Goal: Information Seeking & Learning: Learn about a topic

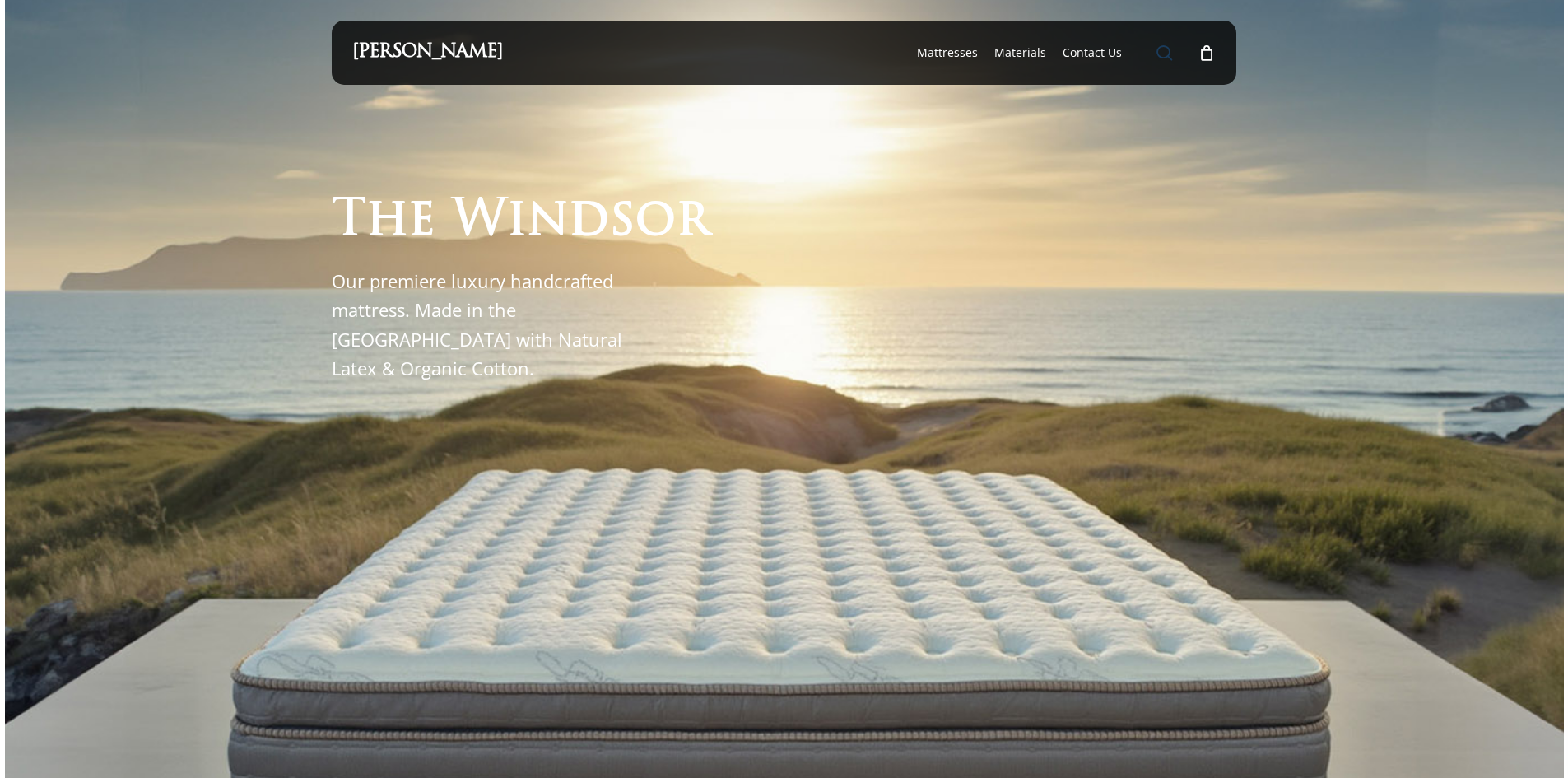
click at [1164, 50] on span "Main Menu" at bounding box center [1164, 52] width 16 height 16
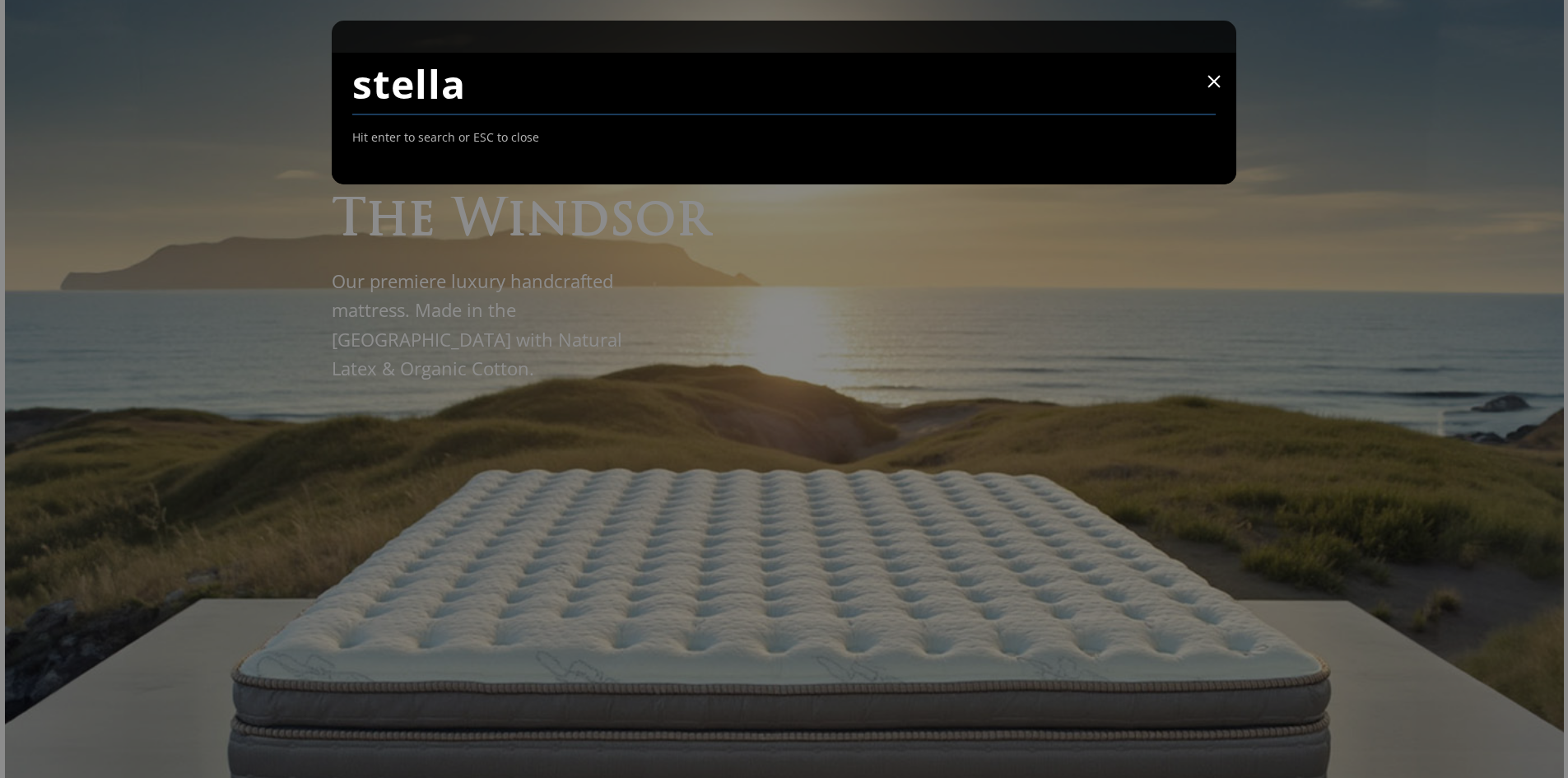
type input "stella"
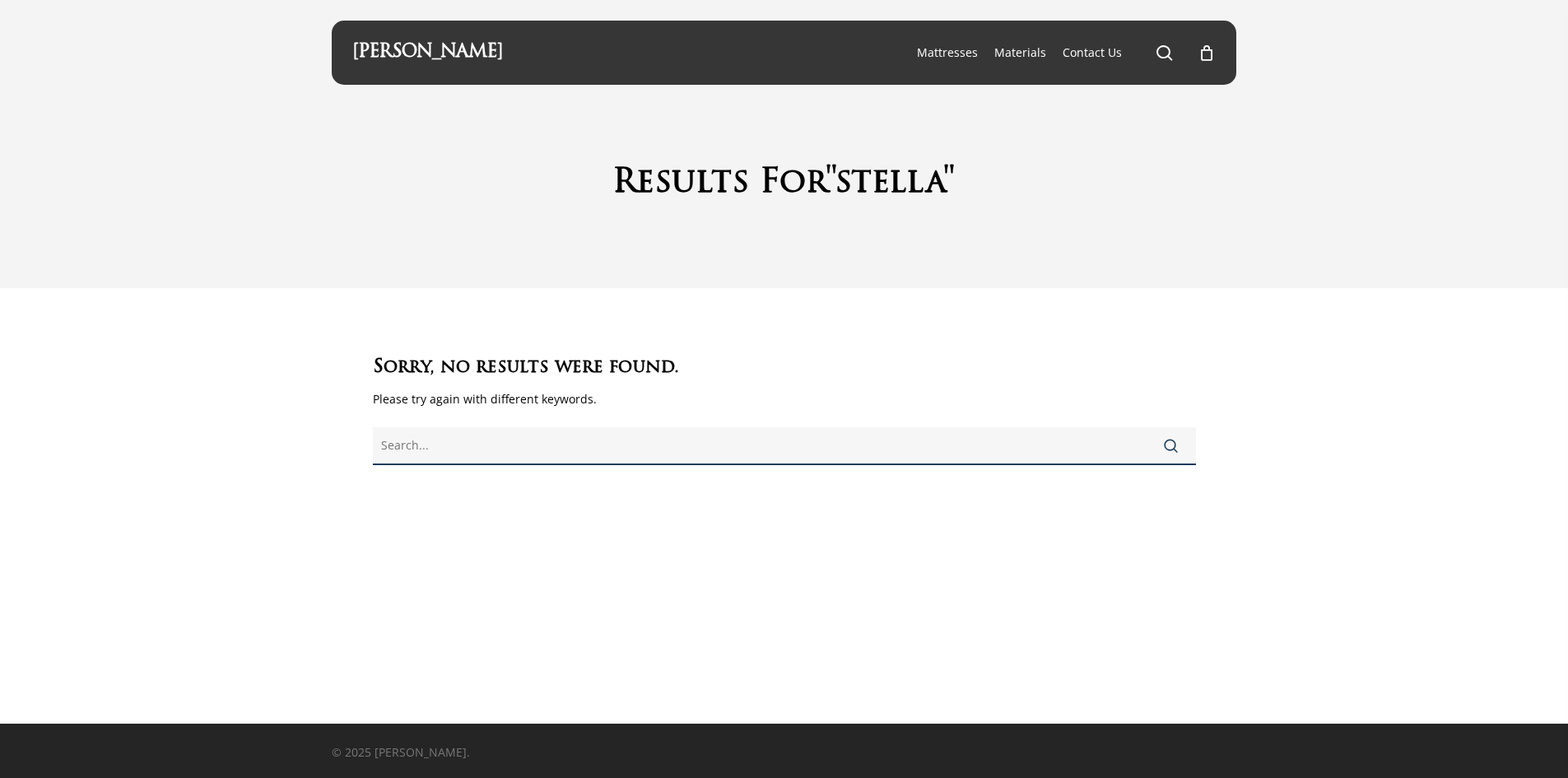
click at [476, 447] on input "text" at bounding box center [784, 447] width 823 height 38
type input "ste"
click at [1146, 426] on button "Search" at bounding box center [1171, 446] width 50 height 40
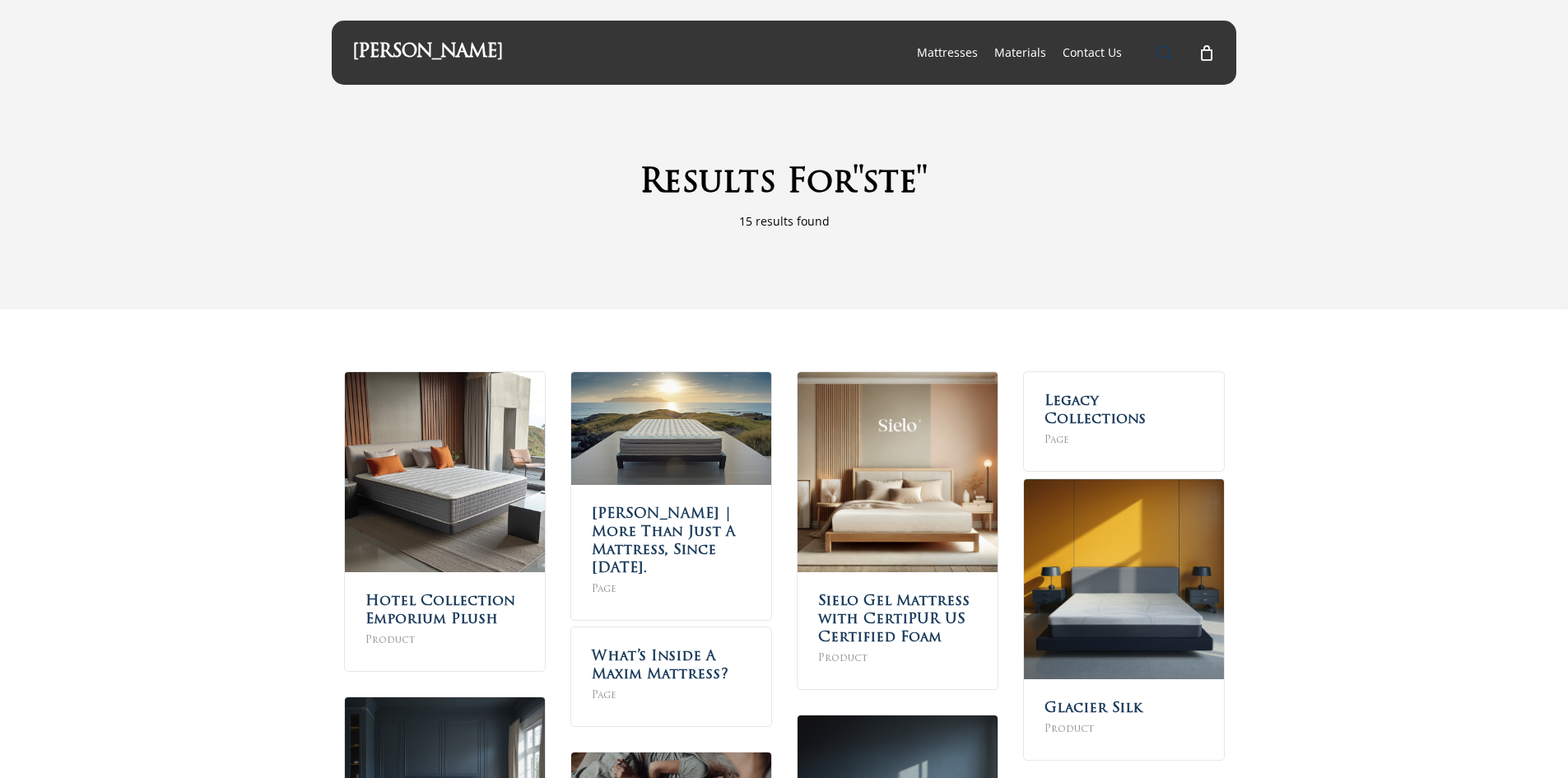
click at [1160, 55] on span "Main Menu" at bounding box center [1164, 52] width 16 height 16
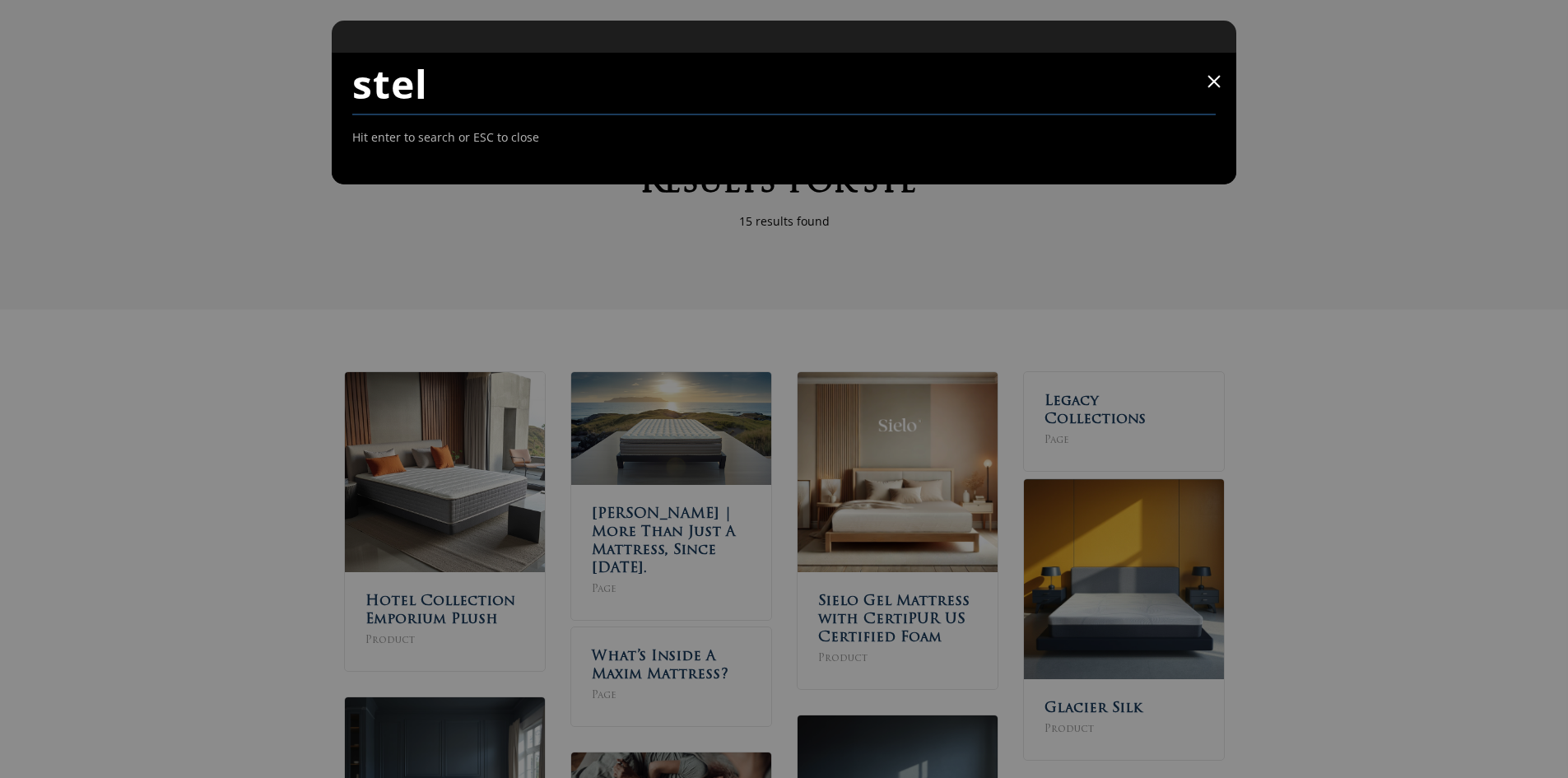
type input "stel"
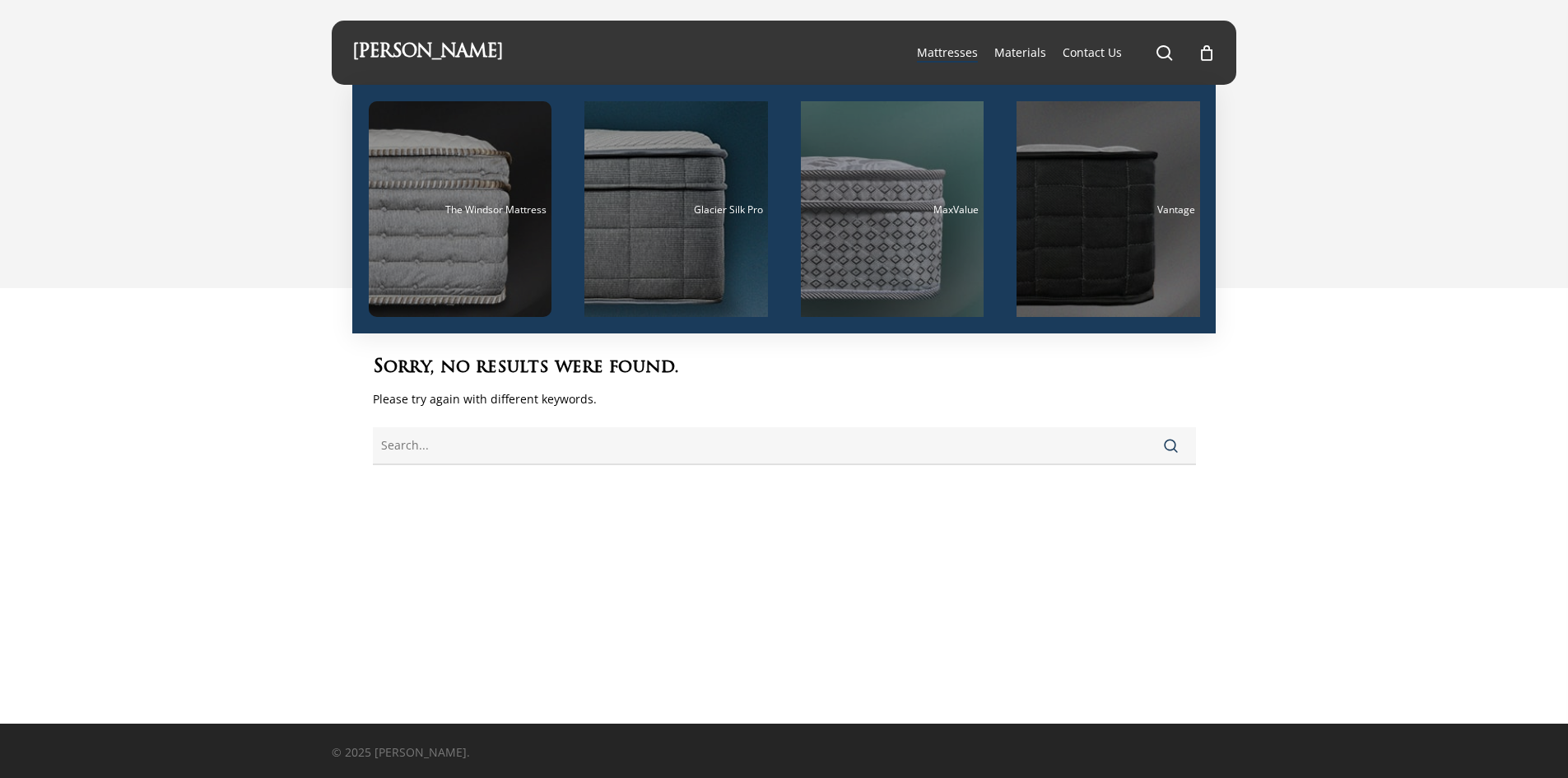
click at [954, 48] on span "Mattresses" at bounding box center [948, 52] width 61 height 16
click at [941, 55] on span "Mattresses" at bounding box center [948, 52] width 61 height 16
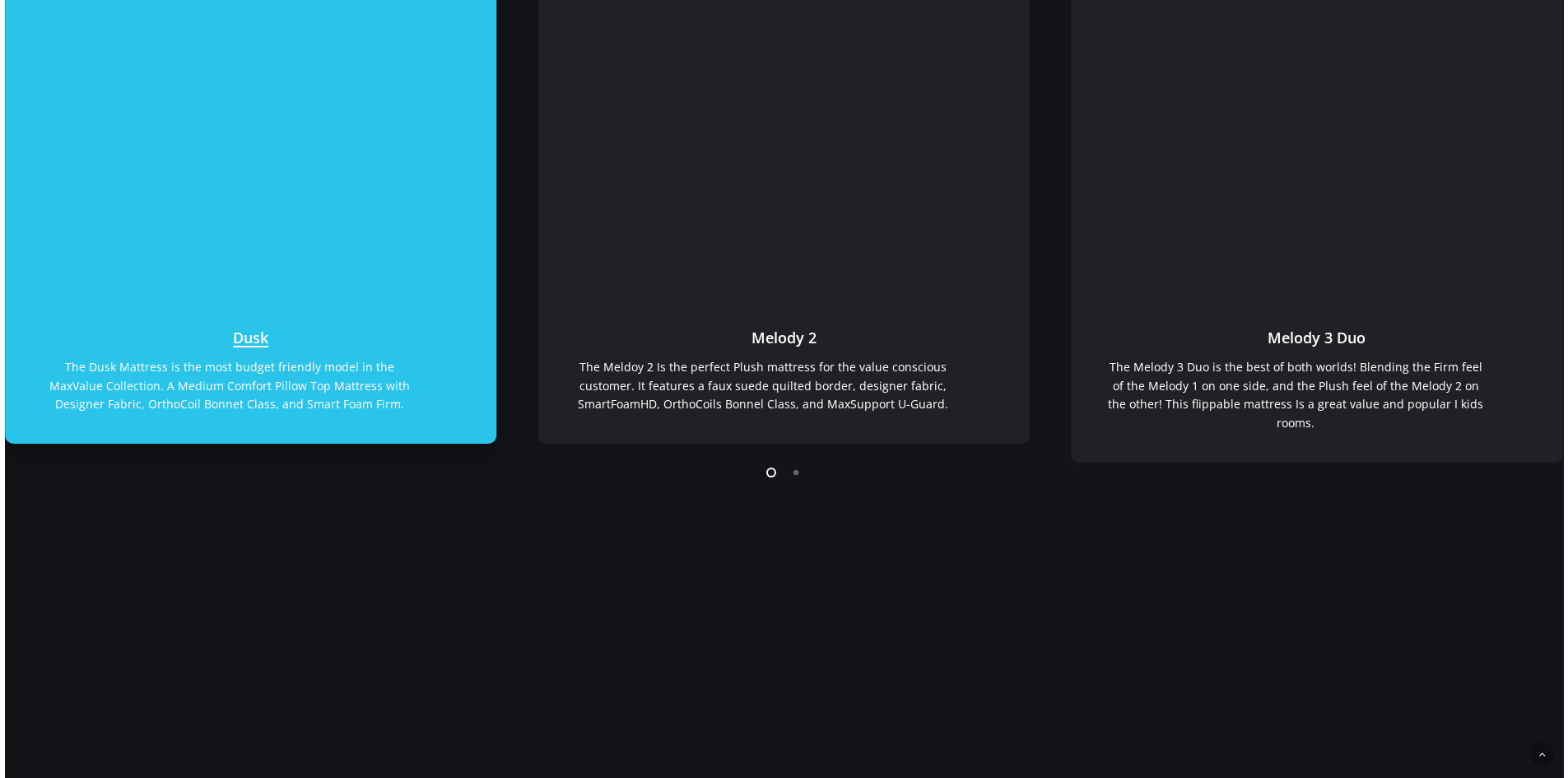
scroll to position [164, 0]
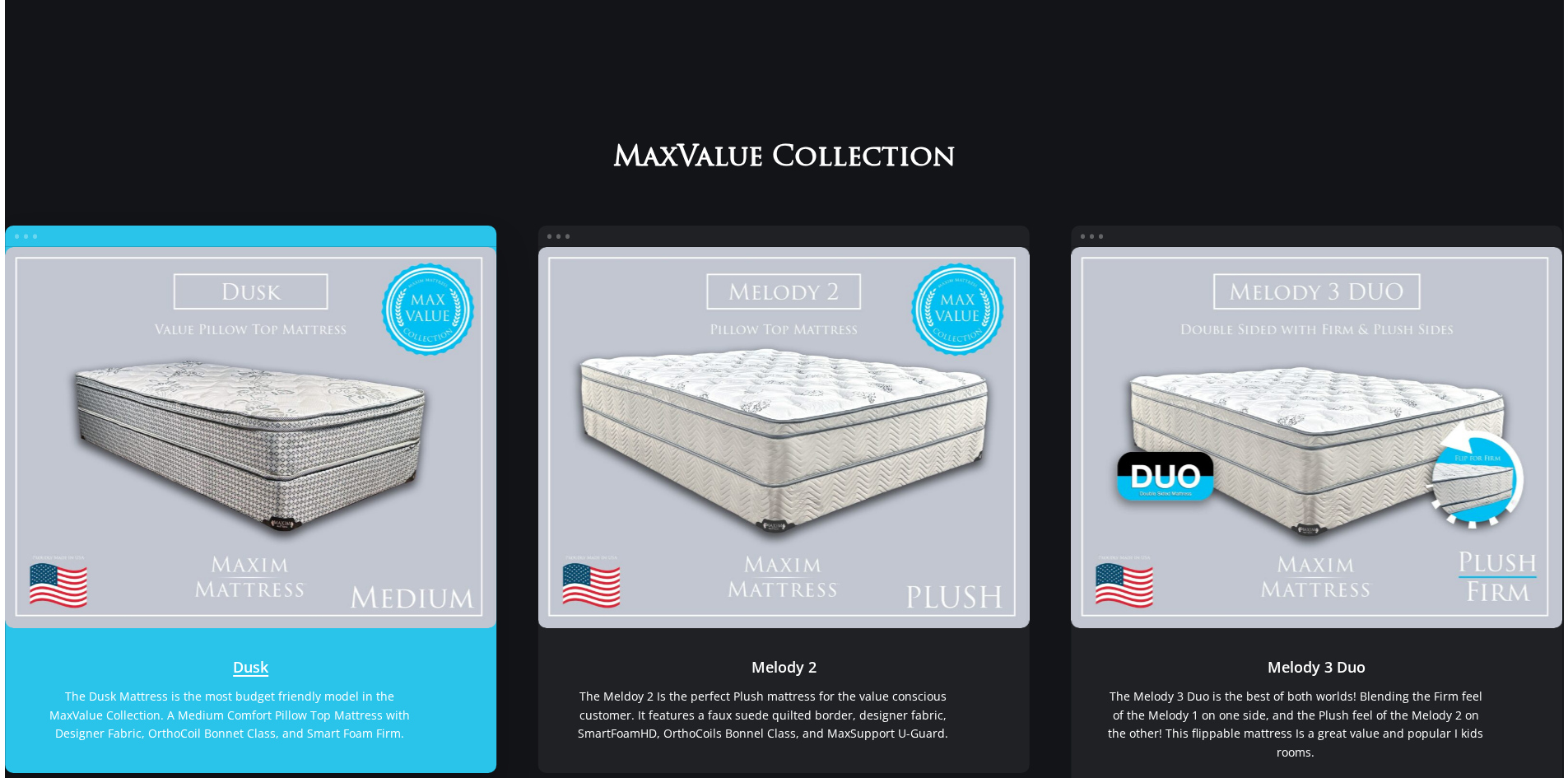
click at [297, 466] on link "Dusk" at bounding box center [251, 437] width 492 height 382
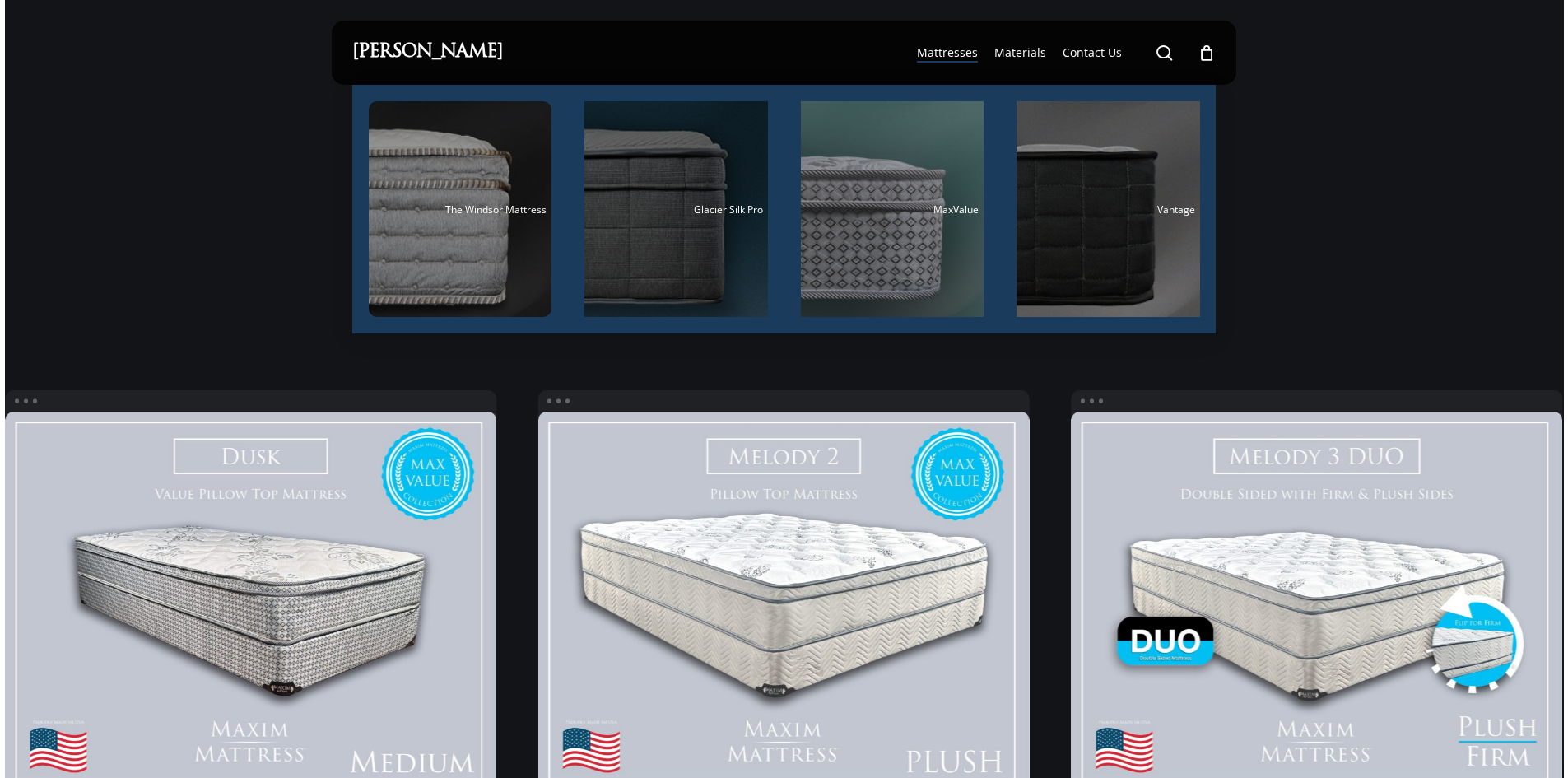
click at [713, 230] on div "Main Menu" at bounding box center [676, 209] width 183 height 215
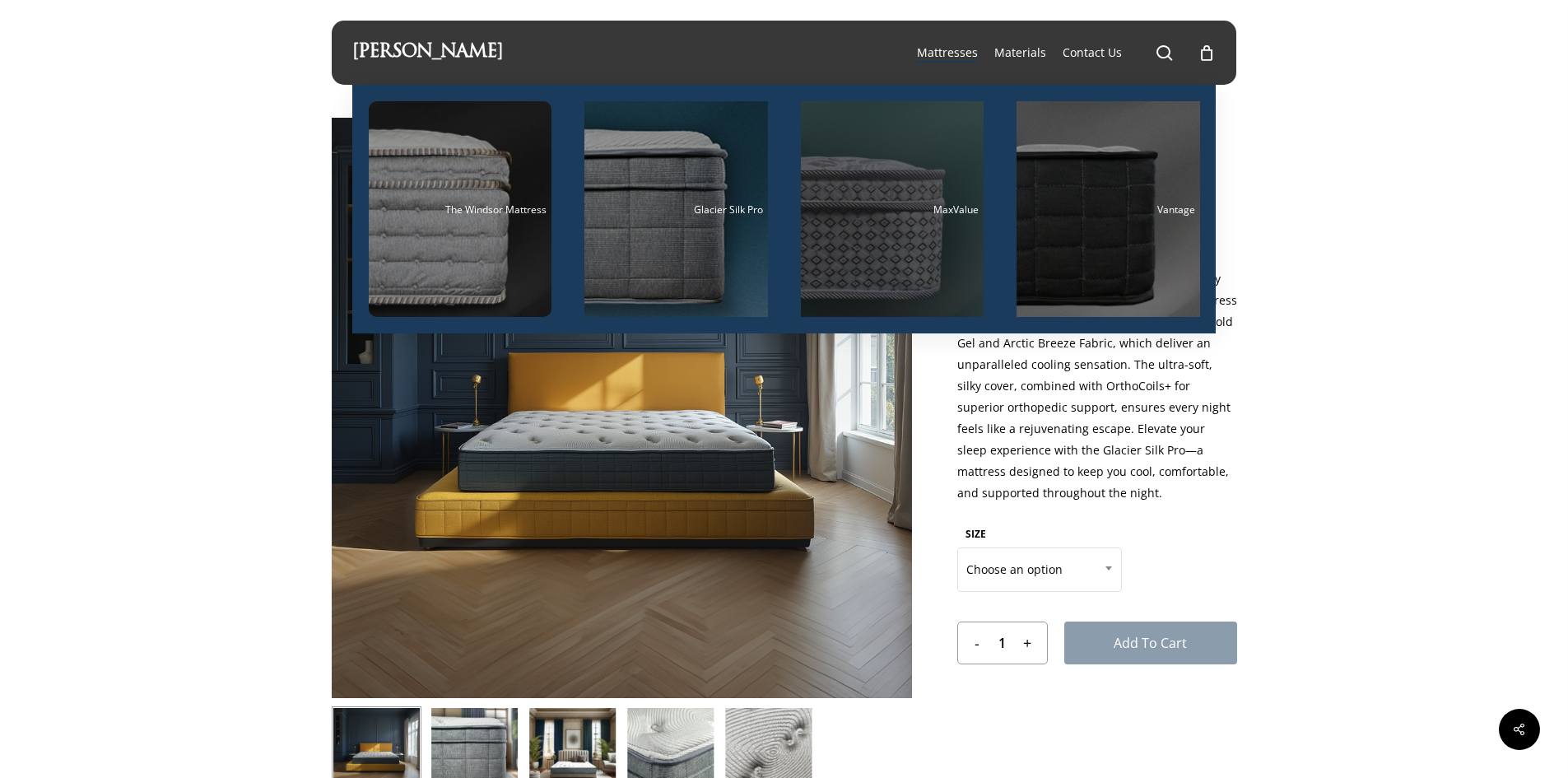
click at [856, 203] on div "Main Menu" at bounding box center [893, 209] width 183 height 215
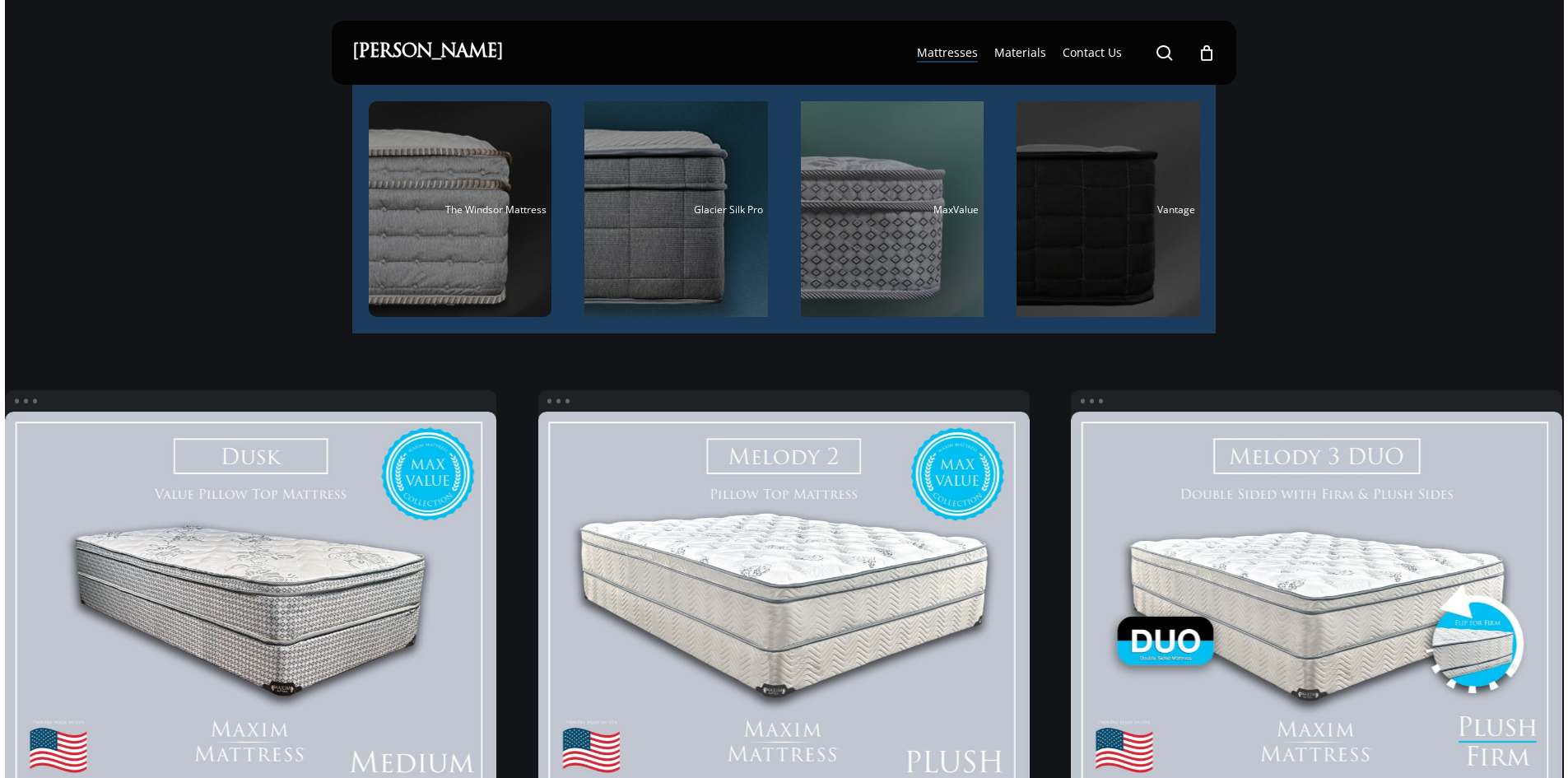
click at [1133, 201] on div "Main Menu" at bounding box center [1109, 209] width 183 height 215
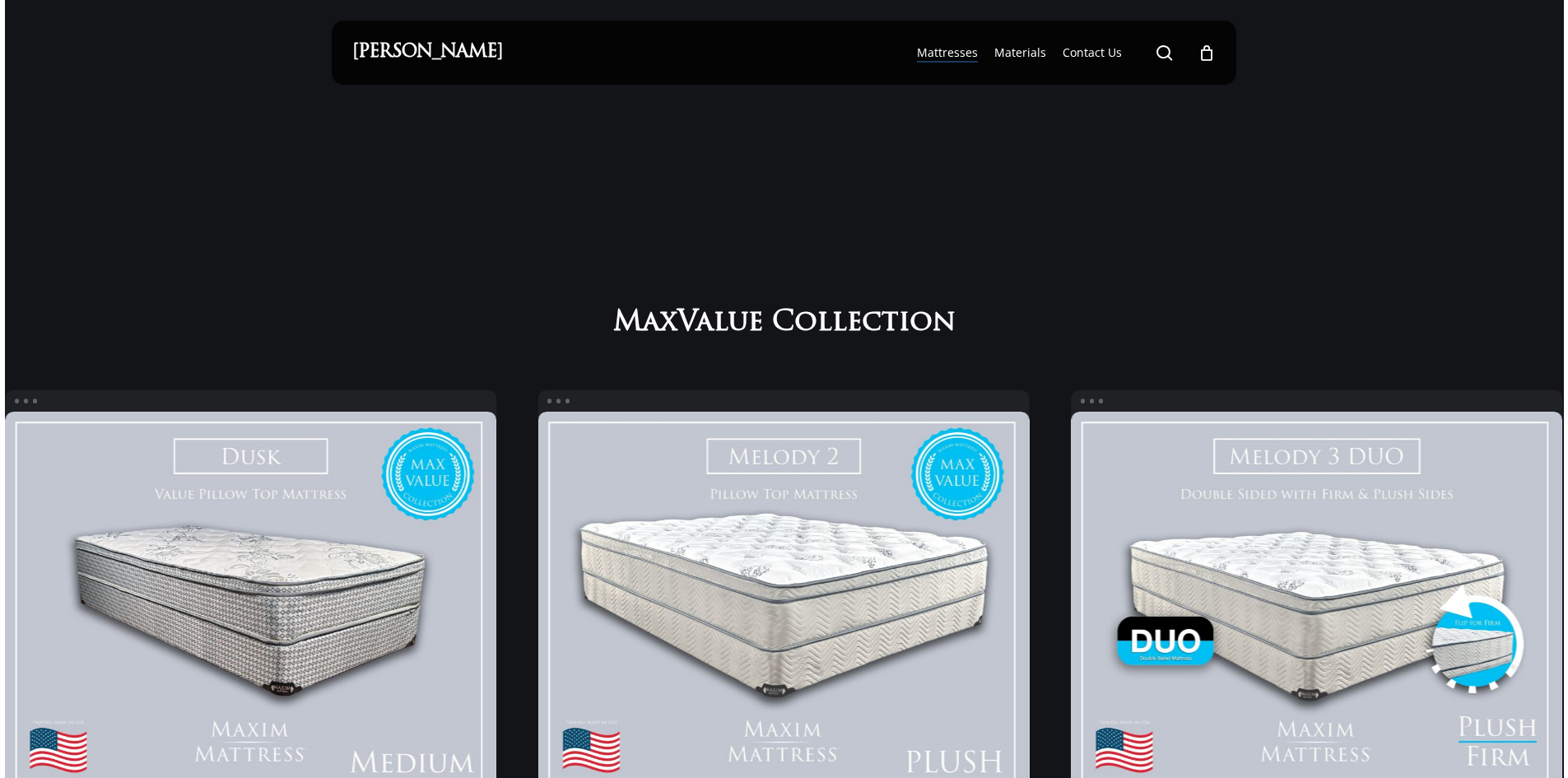
click at [393, 47] on link "[PERSON_NAME]" at bounding box center [427, 52] width 151 height 18
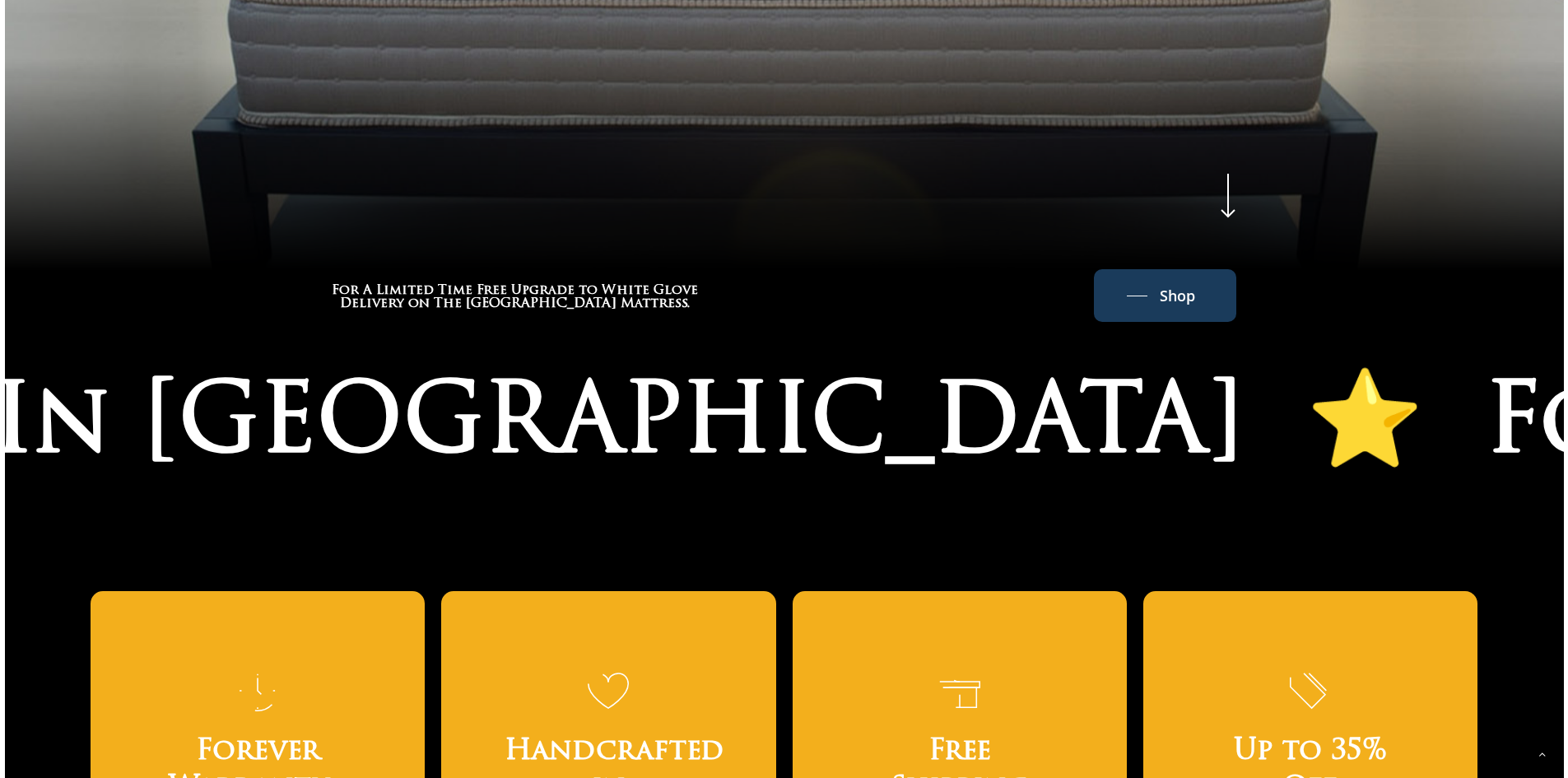
scroll to position [494, 0]
